Goal: Information Seeking & Learning: Learn about a topic

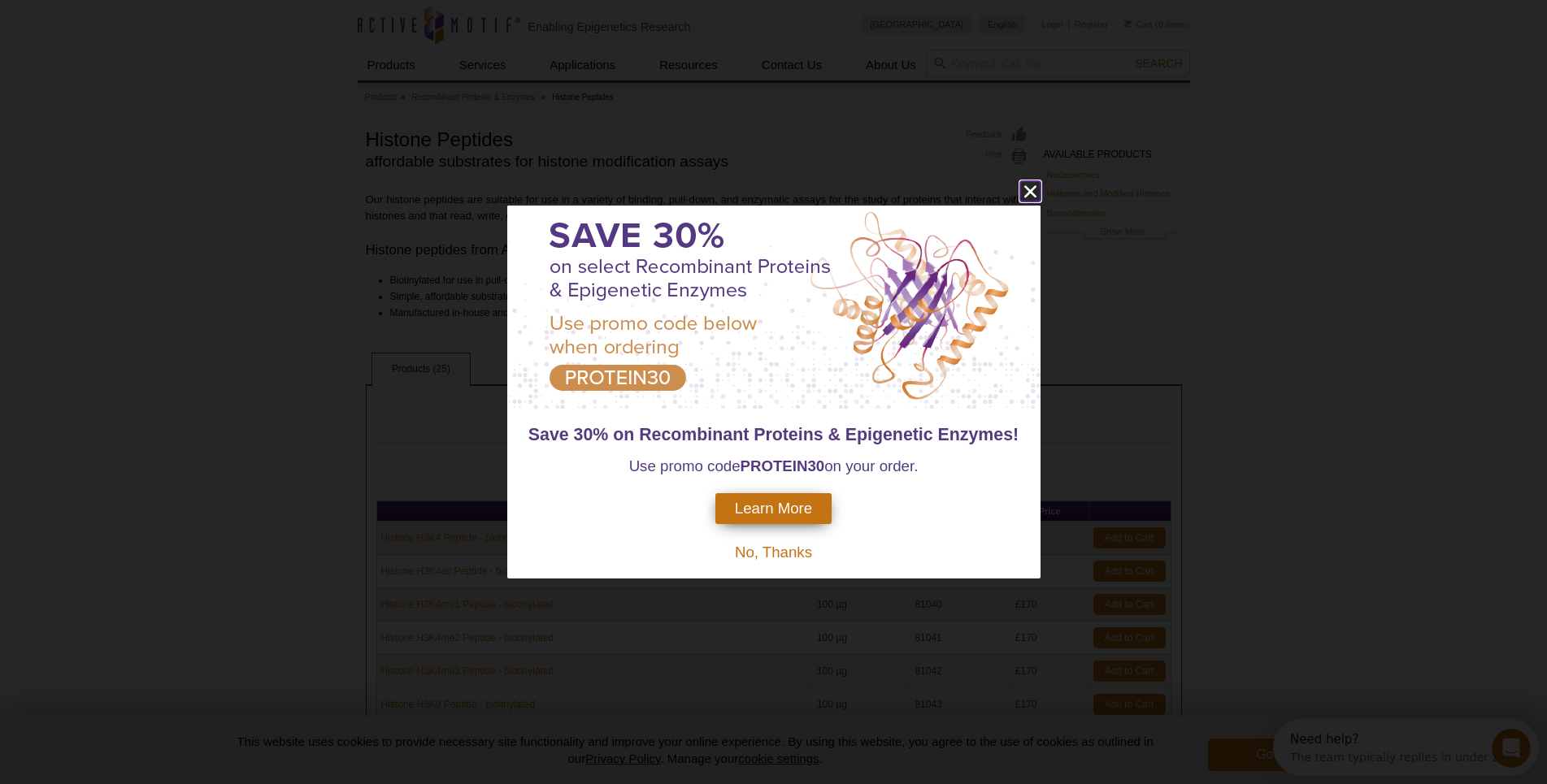
click at [1024, 196] on icon "close" at bounding box center [1030, 191] width 20 height 20
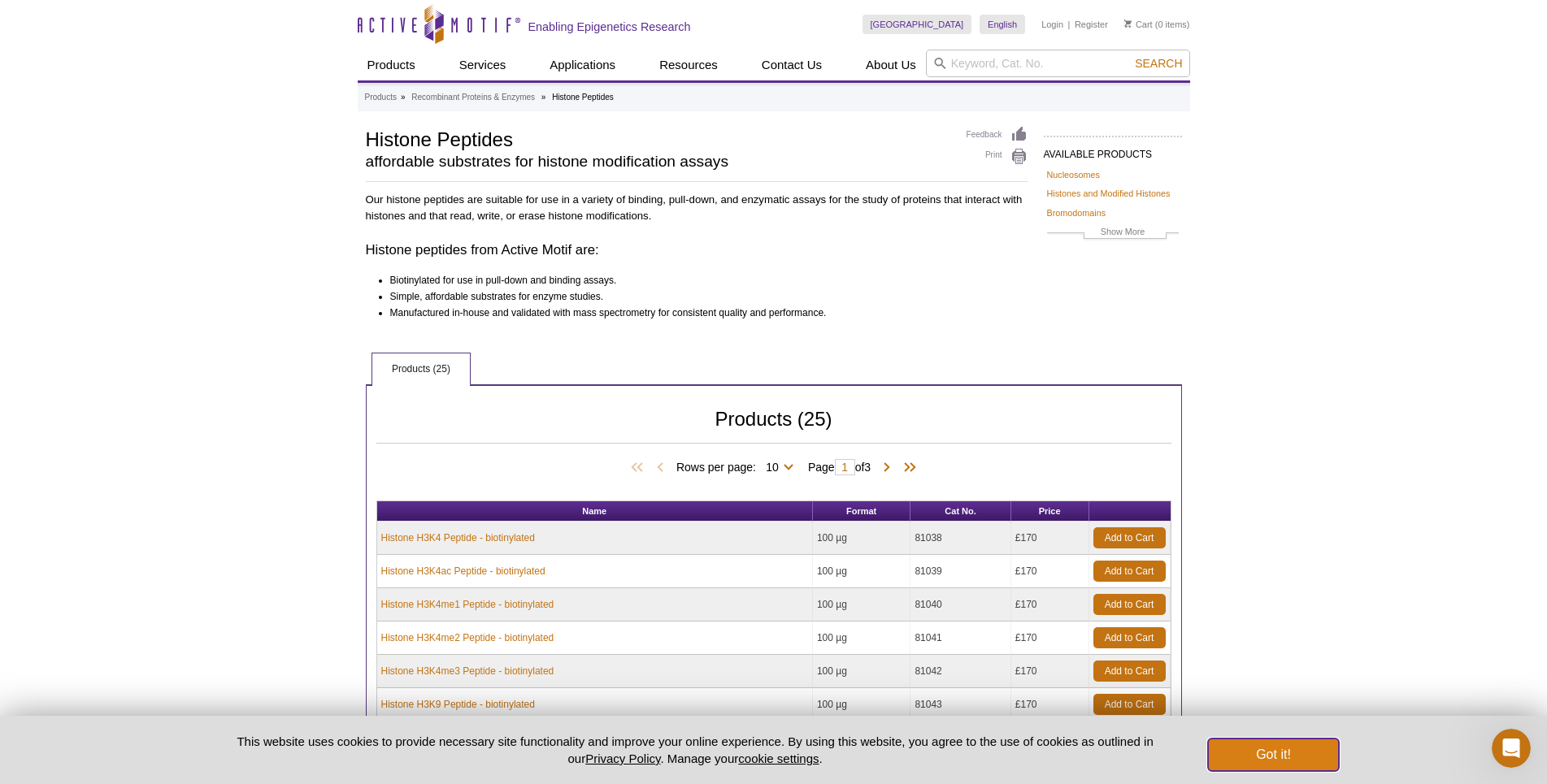
click at [1310, 759] on button "Got it!" at bounding box center [1273, 755] width 130 height 33
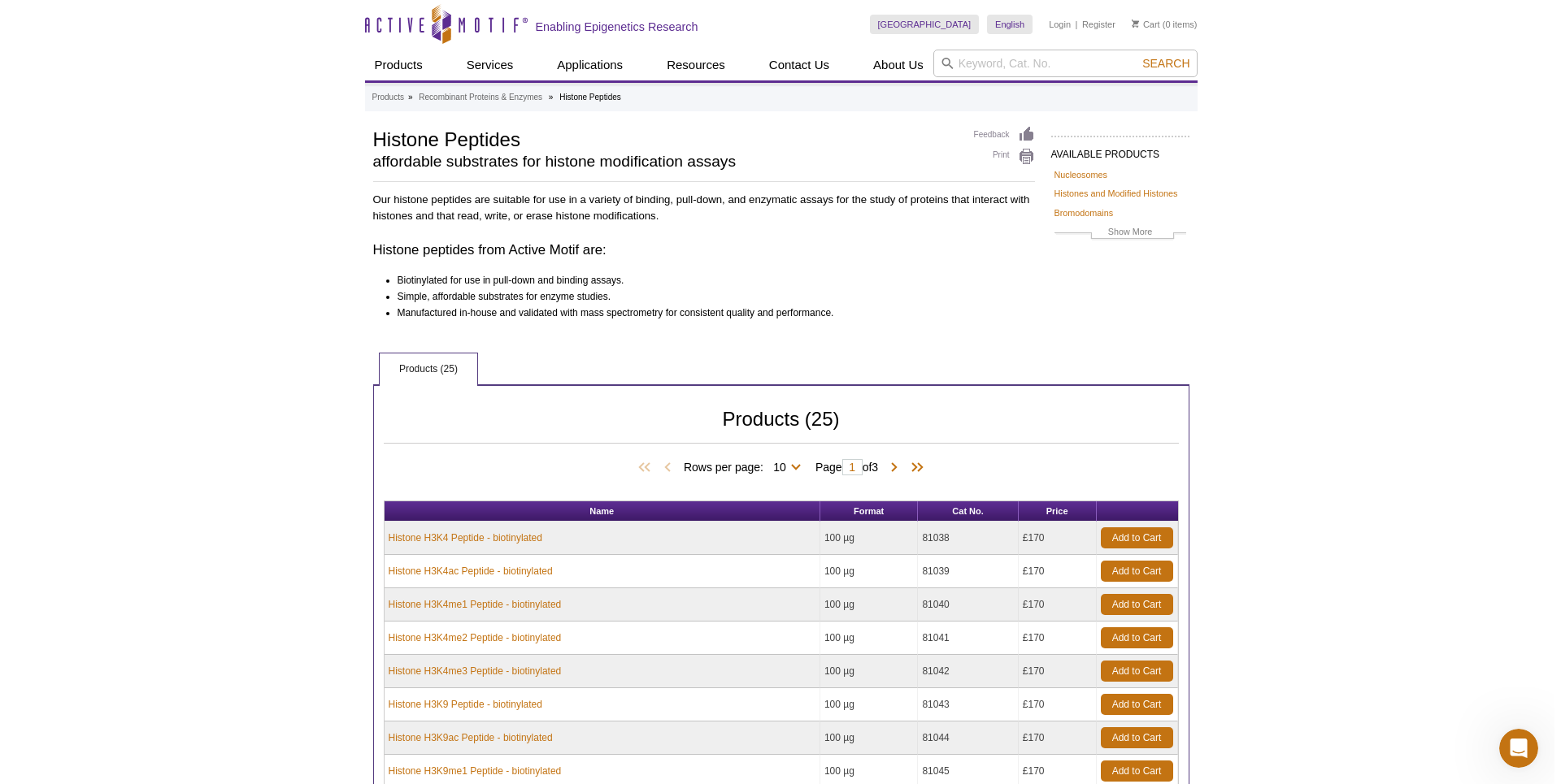
scroll to position [352, 0]
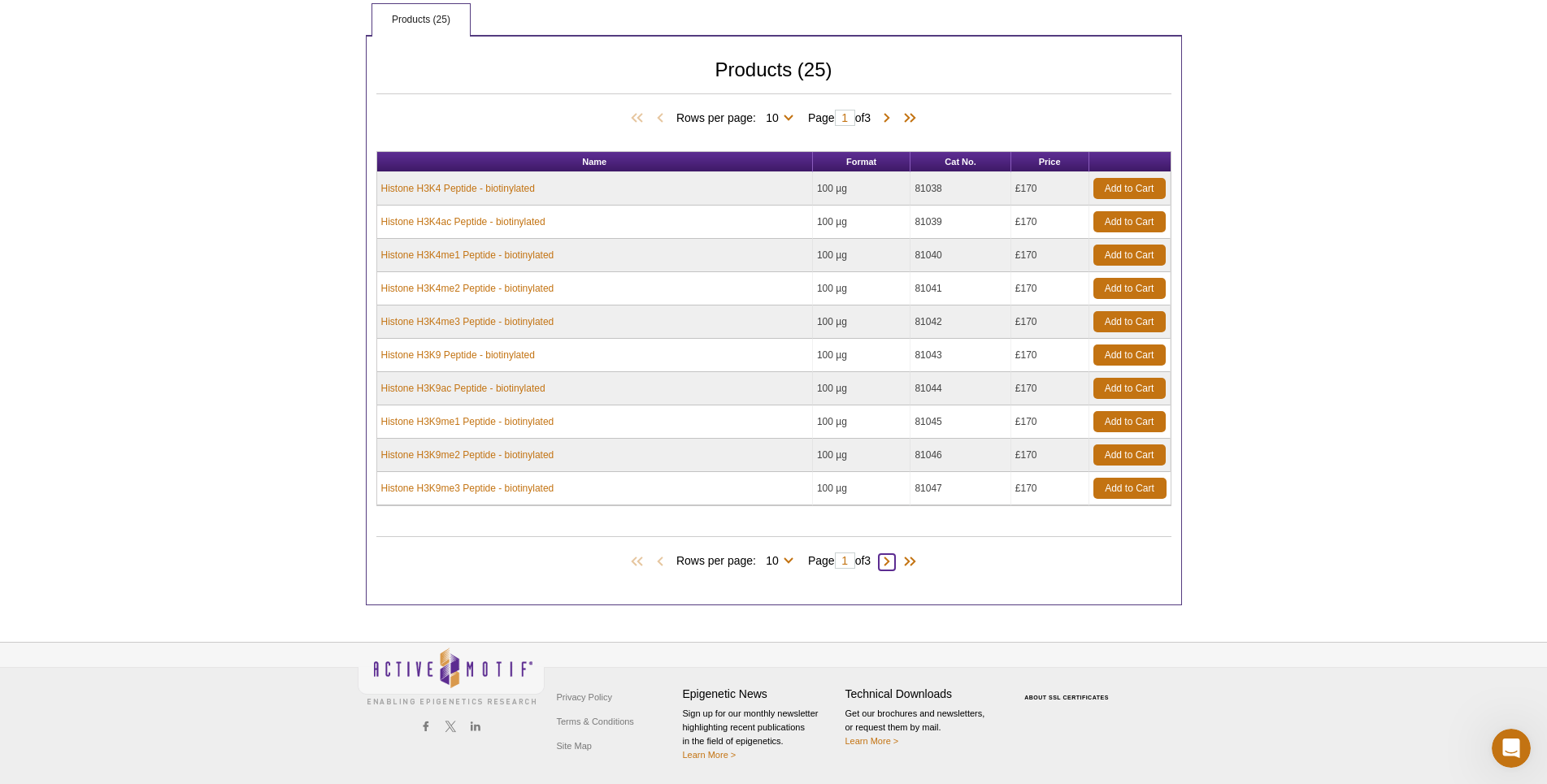
click at [892, 562] on span at bounding box center [886, 562] width 16 height 16
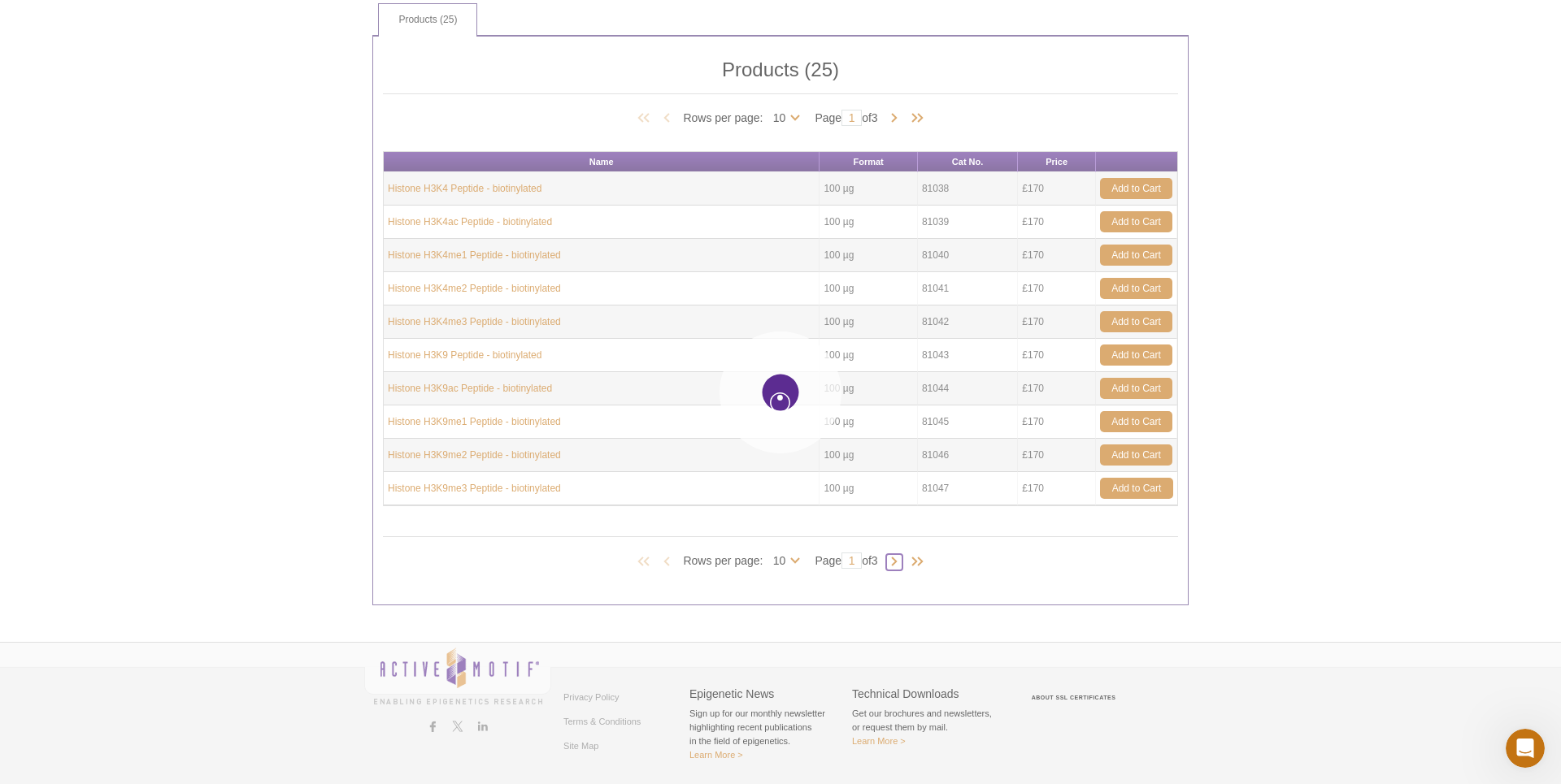
type input "2"
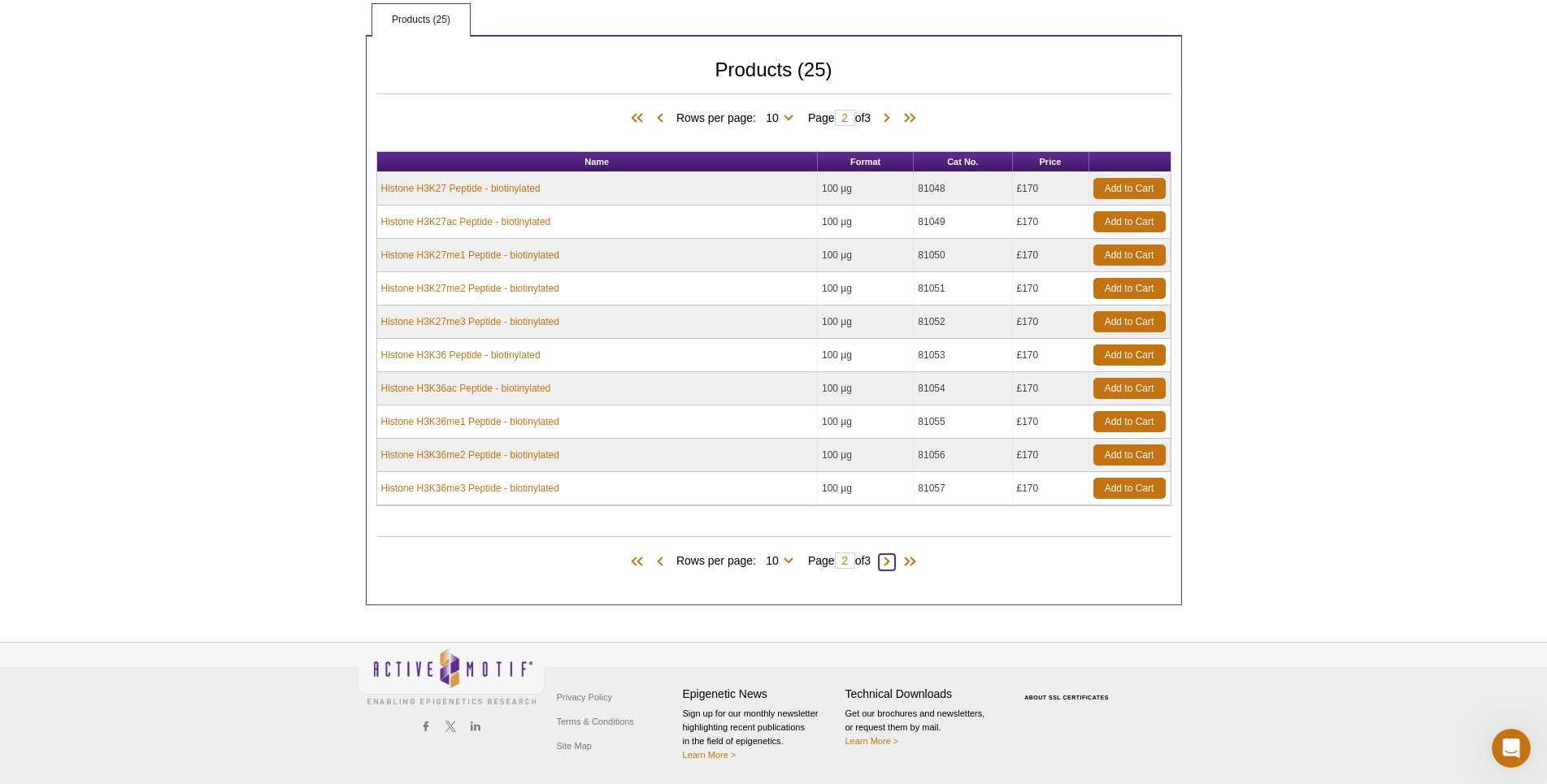
click at [893, 558] on span at bounding box center [886, 562] width 16 height 16
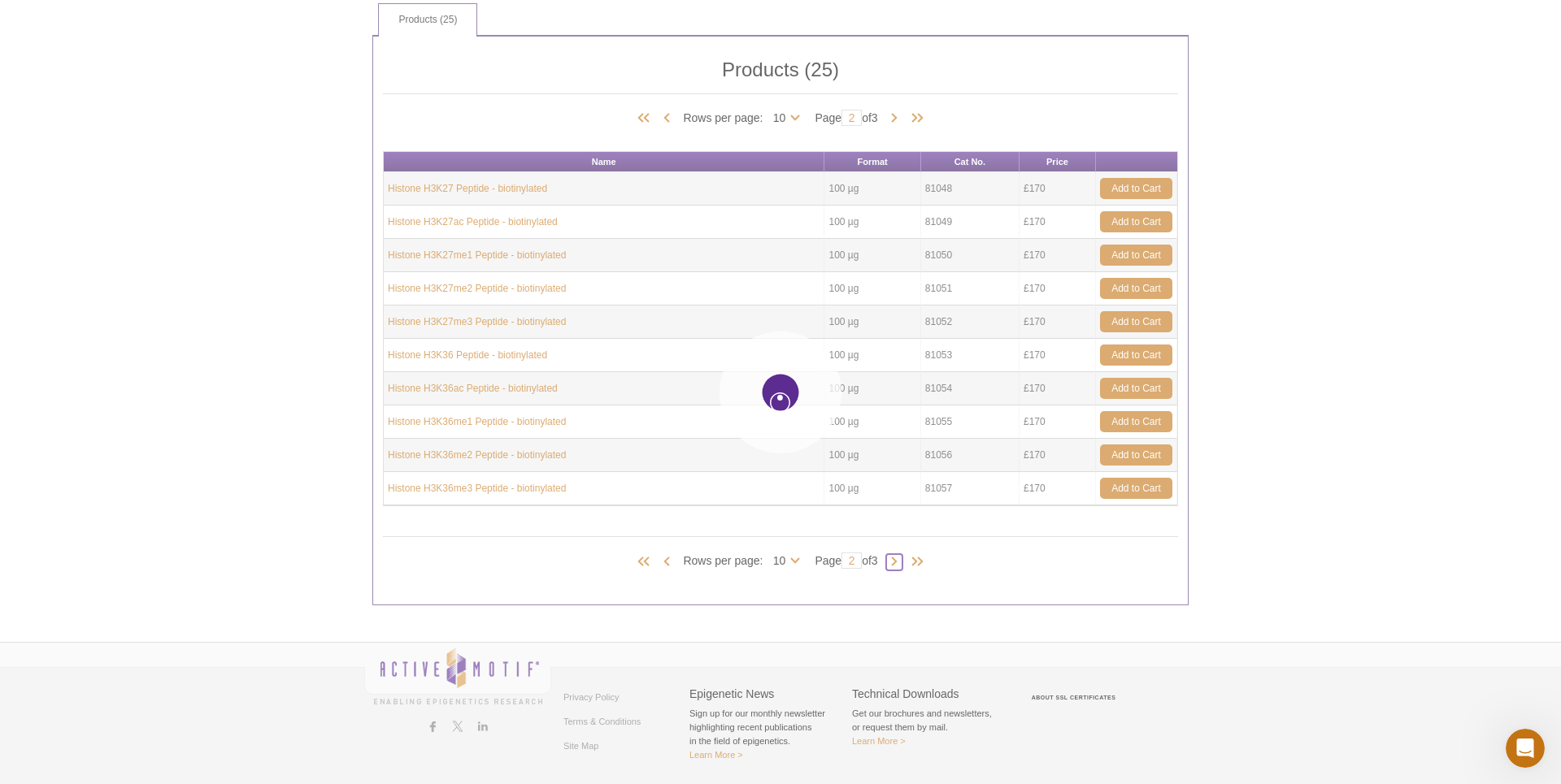
type input "3"
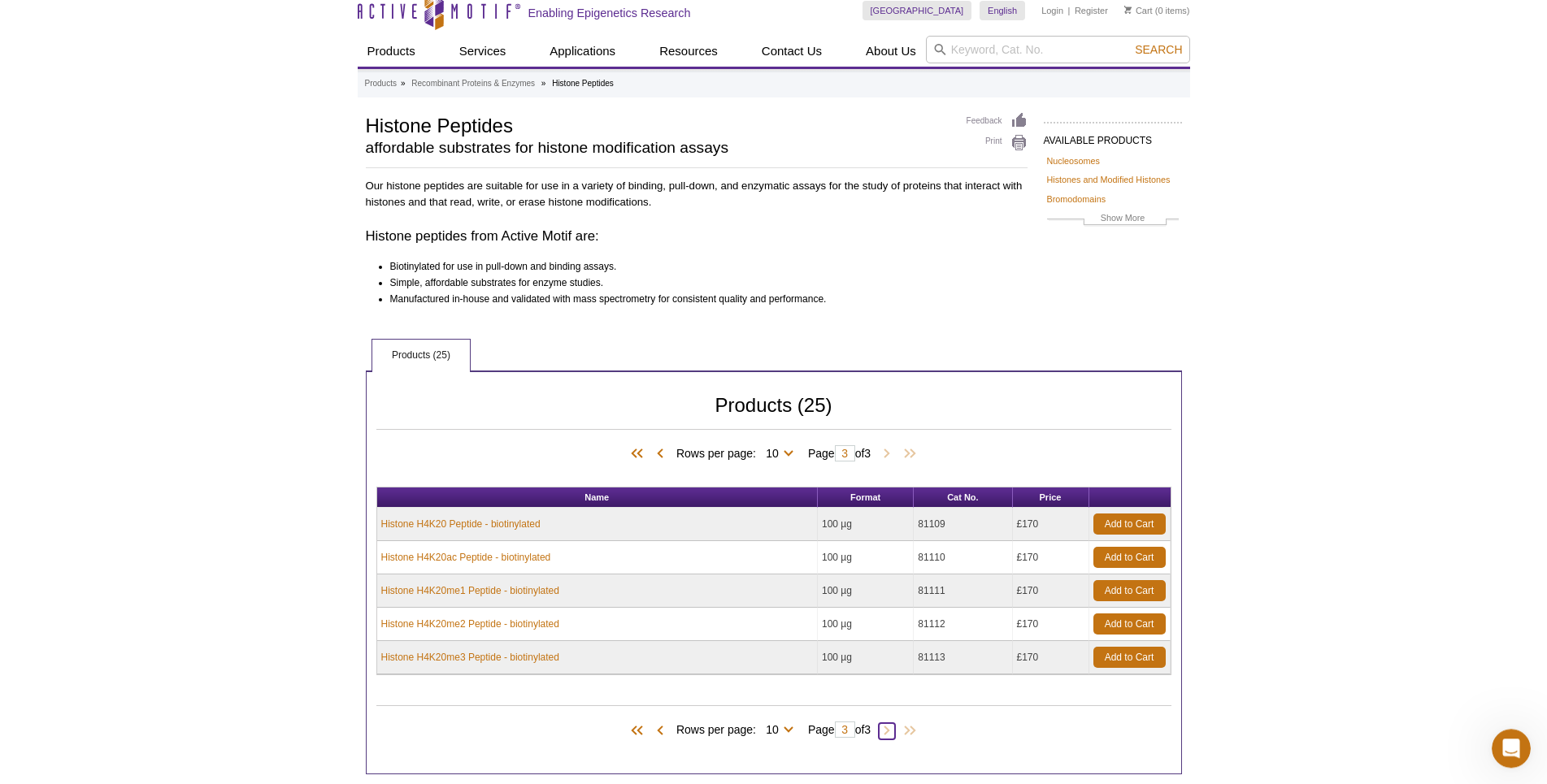
scroll to position [0, 0]
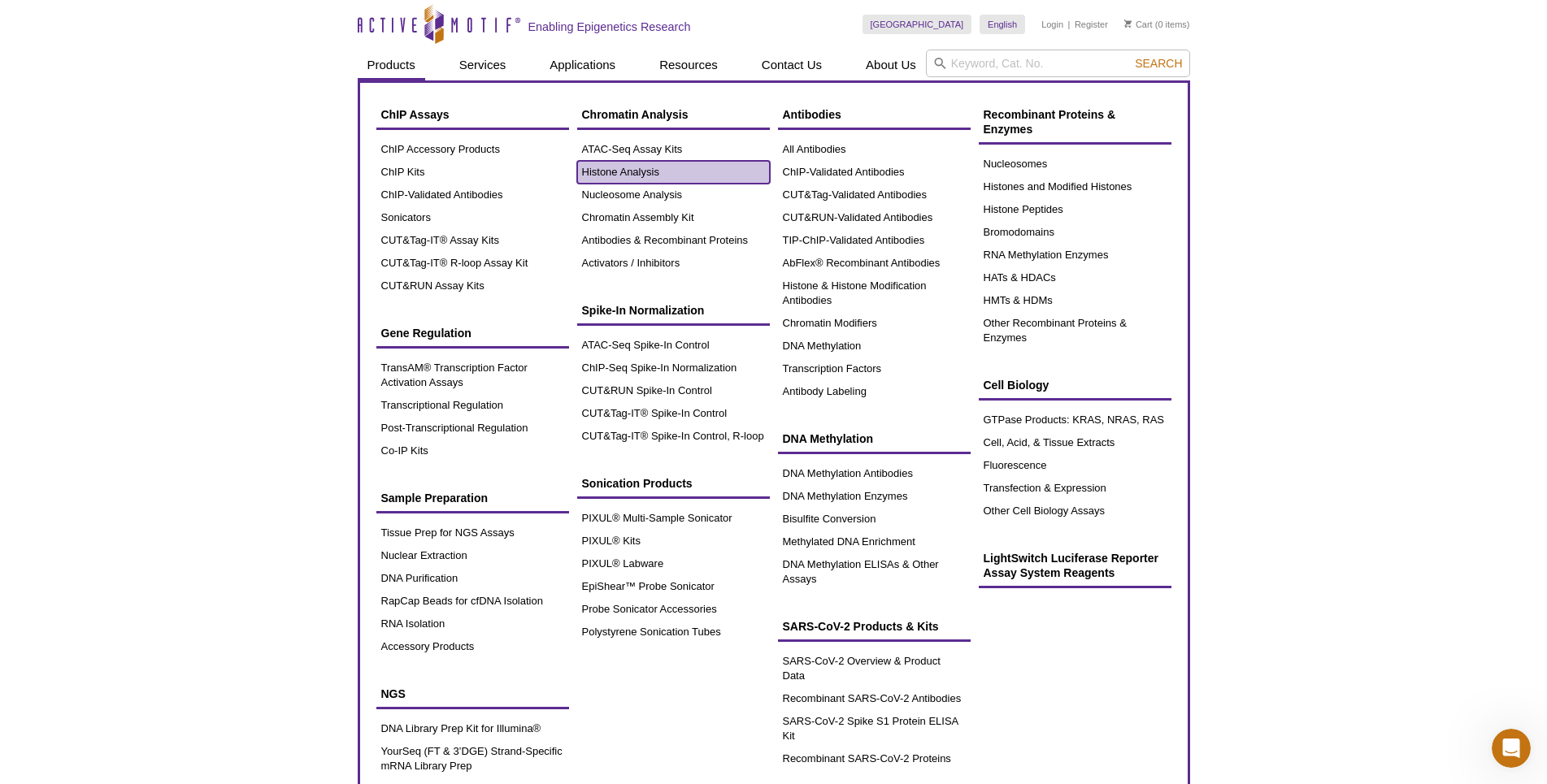
click at [601, 174] on link "Histone Analysis" at bounding box center [673, 172] width 193 height 23
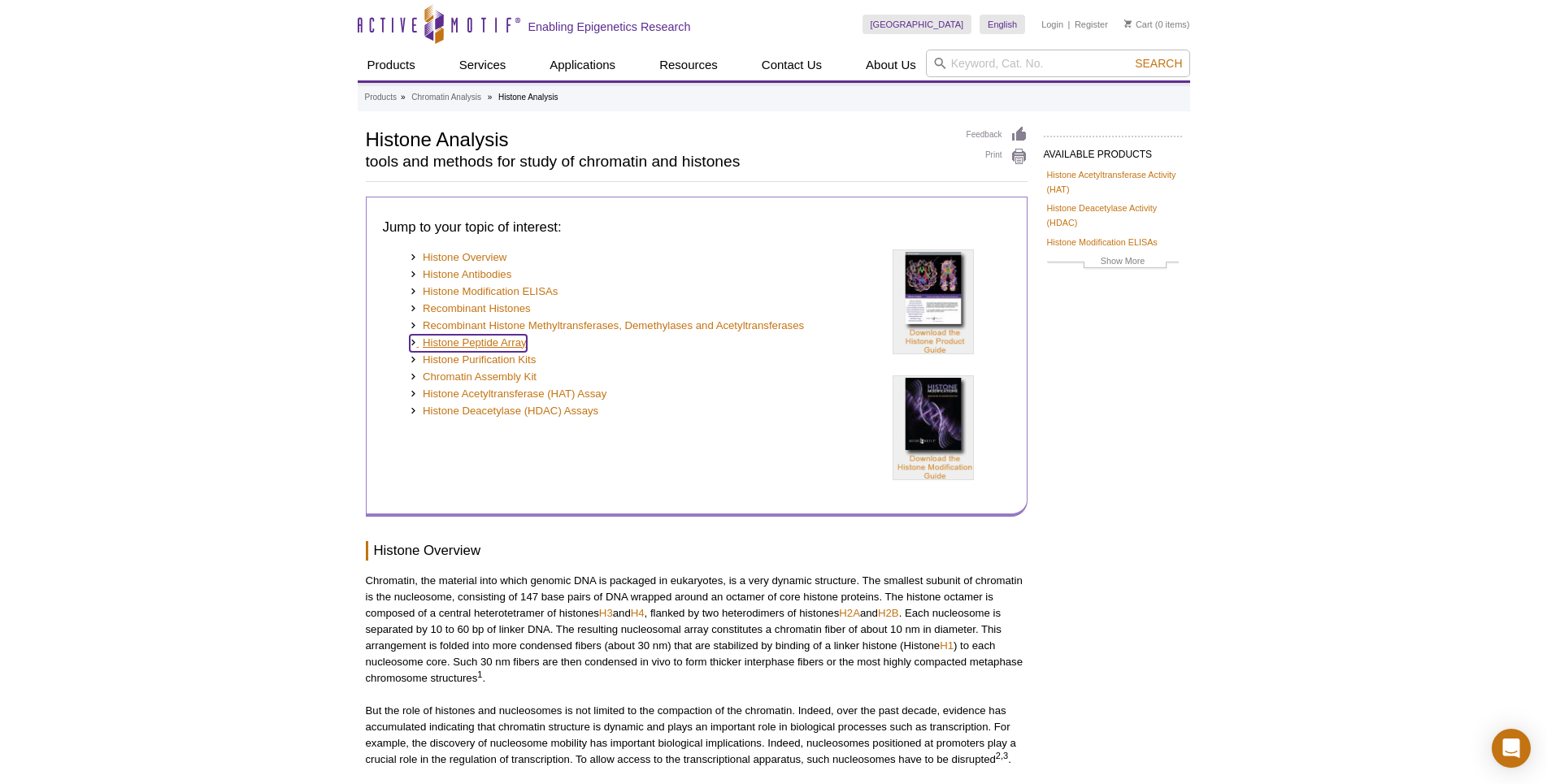
click at [506, 347] on link "Histone Peptide Array" at bounding box center [468, 343] width 117 height 17
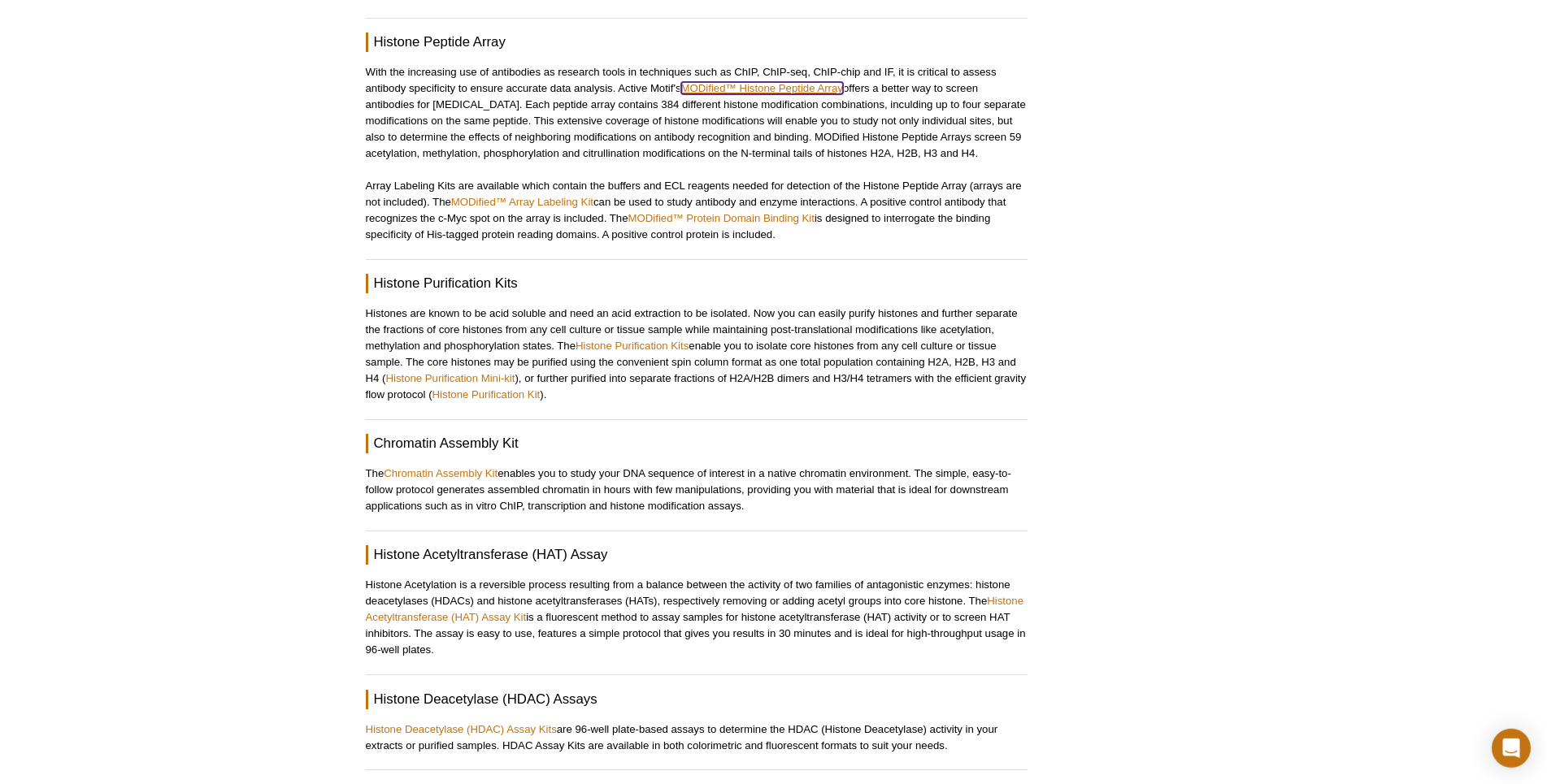
click at [752, 82] on link "MODified™ Histone Peptide Array" at bounding box center [763, 88] width 162 height 12
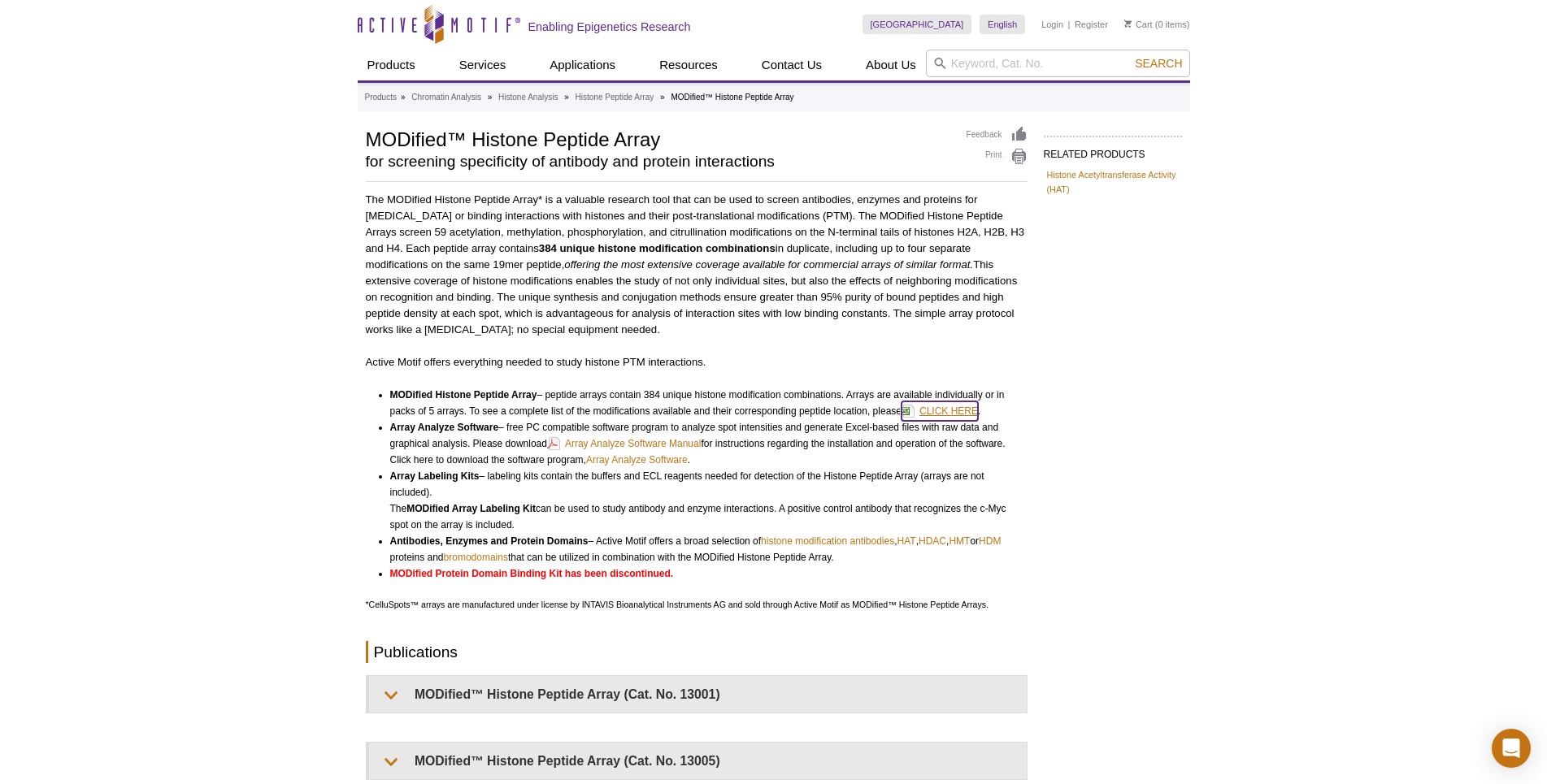
click at [944, 413] on link "CLICK HERE" at bounding box center [939, 411] width 77 height 19
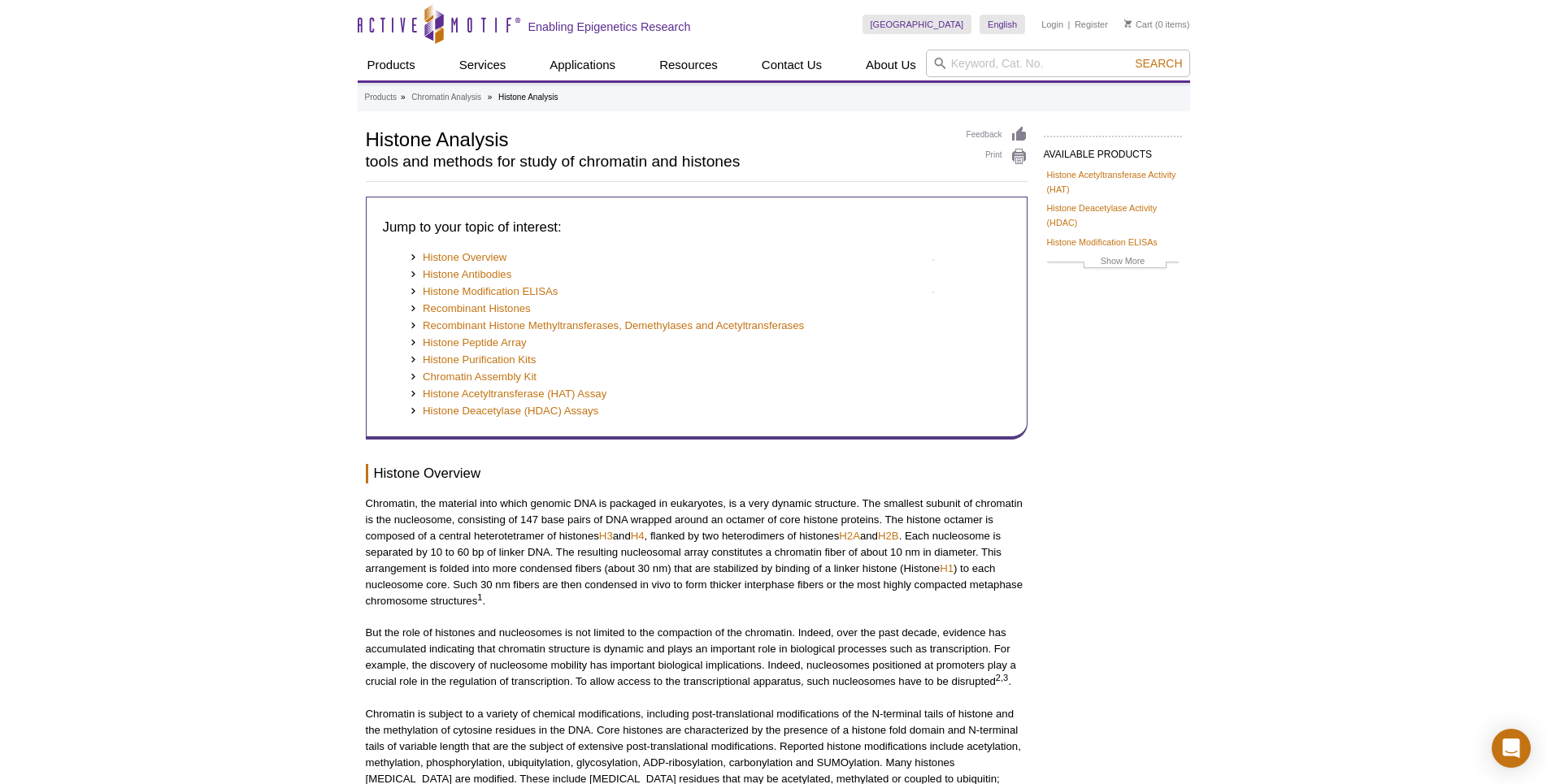
scroll to position [2089, 0]
